Goal: Check status: Check status

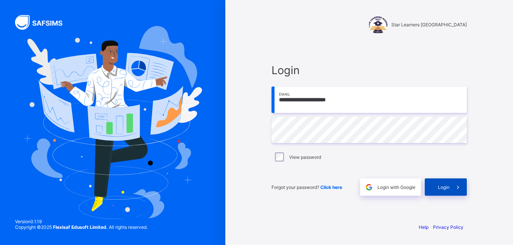
click at [434, 181] on div "Login" at bounding box center [446, 186] width 42 height 17
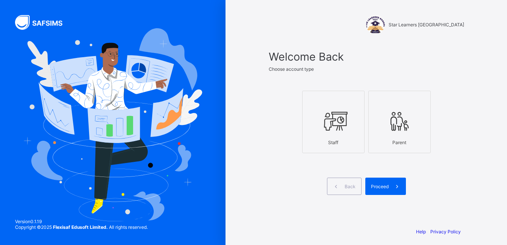
click at [331, 133] on div at bounding box center [333, 121] width 54 height 30
click at [385, 190] on div "Proceed" at bounding box center [385, 185] width 41 height 17
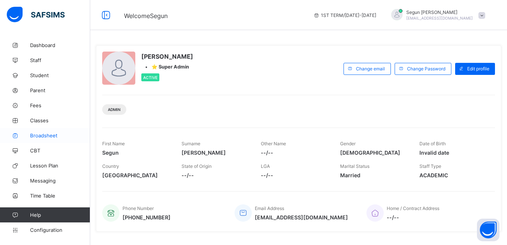
click at [38, 137] on span "Broadsheet" at bounding box center [60, 135] width 60 height 6
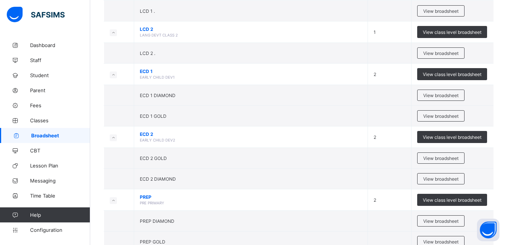
scroll to position [596, 0]
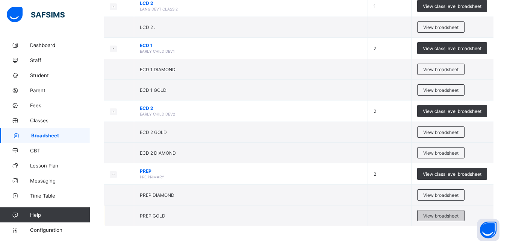
click at [443, 214] on span "View broadsheet" at bounding box center [440, 216] width 35 height 6
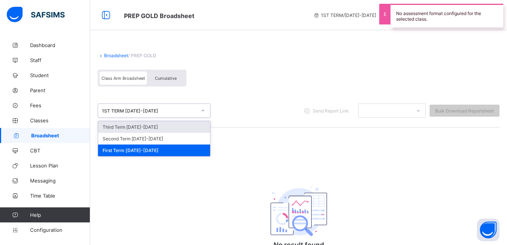
click at [161, 111] on div "1ST TERM [DATE]-[DATE]" at bounding box center [149, 111] width 95 height 6
click at [159, 126] on div "Third Term [DATE]-[DATE]" at bounding box center [154, 127] width 112 height 12
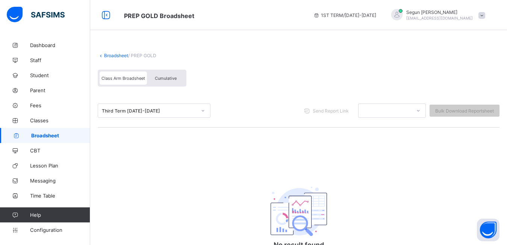
click at [170, 80] on span "Cumulative" at bounding box center [166, 78] width 22 height 5
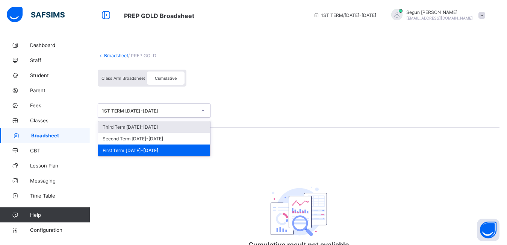
drag, startPoint x: 173, startPoint y: 114, endPoint x: 169, endPoint y: 125, distance: 11.2
click at [169, 118] on div "option Third Term [DATE]-[DATE] focused, 1 of 3. 3 results available. Use Up an…" at bounding box center [154, 110] width 113 height 14
click at [169, 125] on div "Third Term [DATE]-[DATE]" at bounding box center [154, 127] width 112 height 12
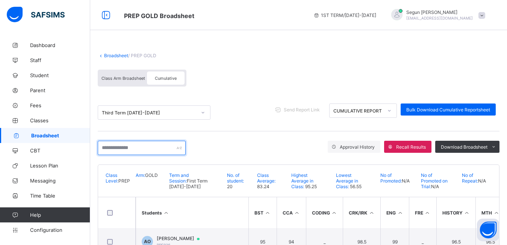
click at [147, 149] on input "text" at bounding box center [142, 148] width 88 height 14
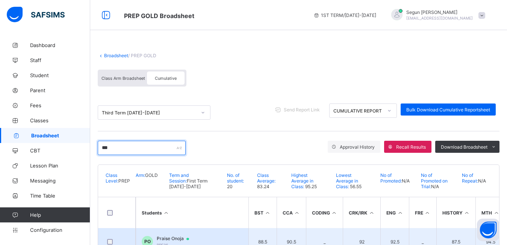
type input "***"
click at [172, 234] on td "PO Praise [PERSON_NAME] PRE36" at bounding box center [192, 241] width 113 height 27
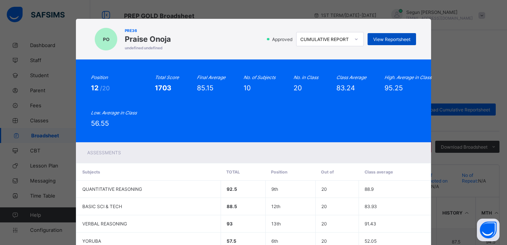
click at [383, 38] on span "View Reportsheet" at bounding box center [391, 39] width 37 height 6
click at [393, 40] on span "View Reportsheet" at bounding box center [391, 39] width 37 height 6
